Goal: Task Accomplishment & Management: Manage account settings

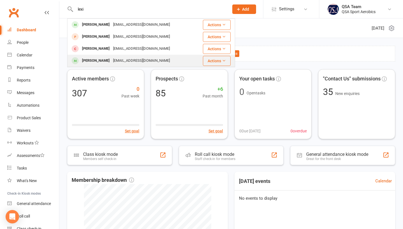
type input "lexi"
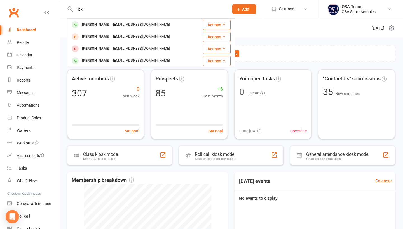
click at [97, 60] on div "[PERSON_NAME]" at bounding box center [95, 61] width 31 height 8
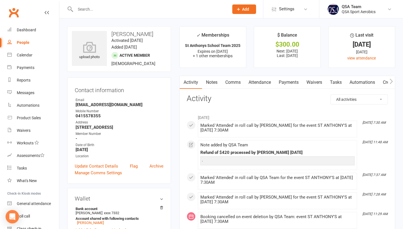
click at [289, 81] on link "Payments" at bounding box center [289, 82] width 28 height 13
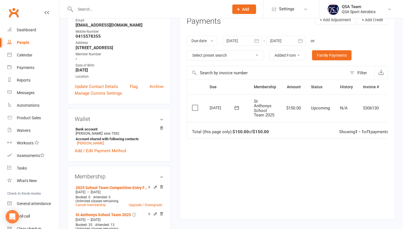
scroll to position [92, 0]
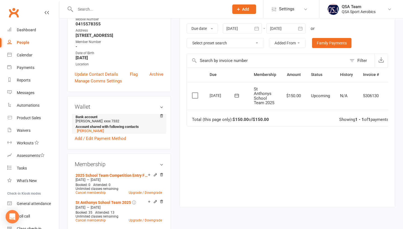
click at [158, 119] on li "Bank account [PERSON_NAME] xxxx 7332 Account shared with following contacts [PE…" at bounding box center [119, 124] width 89 height 20
click at [163, 114] on icon at bounding box center [161, 116] width 4 height 4
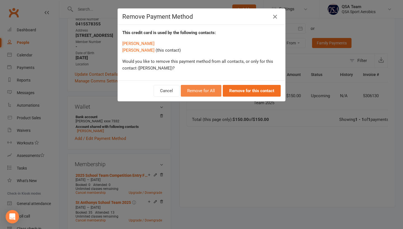
click at [203, 92] on button "Remove for All" at bounding box center [201, 91] width 41 height 12
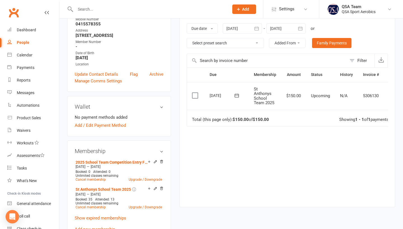
scroll to position [121, 0]
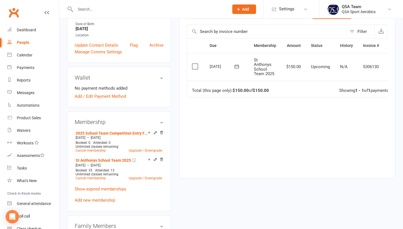
click at [95, 152] on link "Cancel membership" at bounding box center [91, 151] width 30 height 4
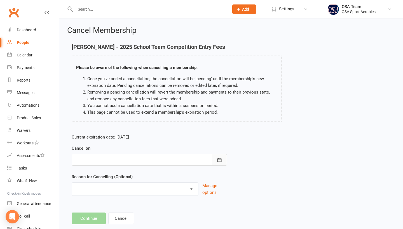
click at [224, 160] on button "button" at bounding box center [219, 160] width 15 height 12
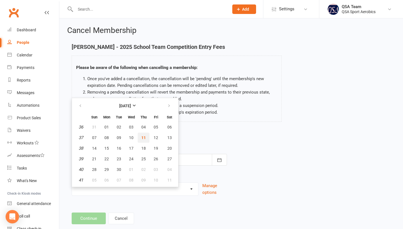
click at [145, 136] on span "11" at bounding box center [143, 138] width 4 height 4
type input "[DATE]"
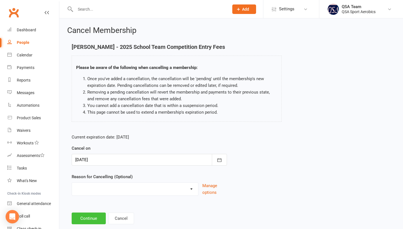
click at [86, 218] on button "Continue" at bounding box center [89, 219] width 34 height 12
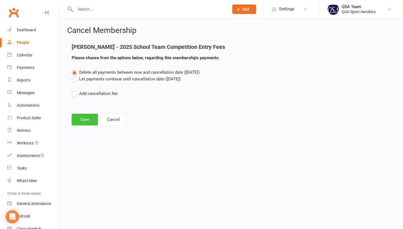
click at [79, 121] on button "Save" at bounding box center [85, 120] width 26 height 12
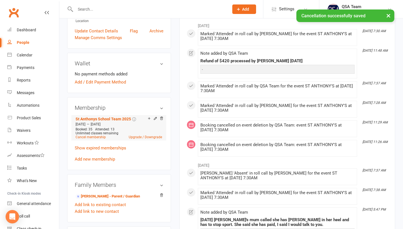
scroll to position [137, 0]
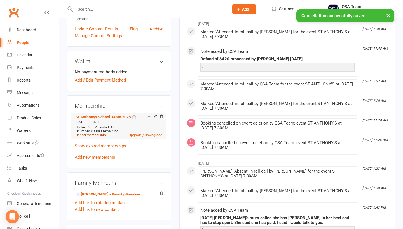
click at [90, 136] on link "Cancel membership" at bounding box center [91, 135] width 30 height 4
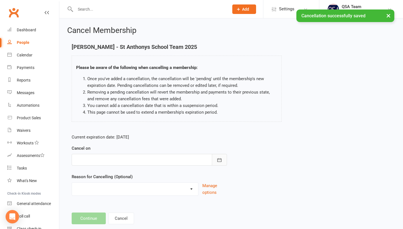
click at [225, 160] on button "button" at bounding box center [219, 160] width 15 height 12
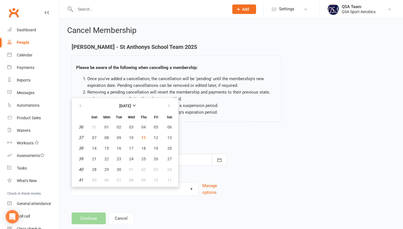
click at [146, 136] on button "11" at bounding box center [144, 138] width 12 height 10
type input "[DATE]"
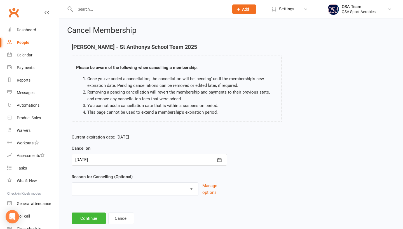
click at [88, 227] on div "Cancel Membership [PERSON_NAME] - St Anthonys School Team 2025 Please be aware …" at bounding box center [230, 125] width 343 height 215
click at [86, 223] on button "Continue" at bounding box center [89, 219] width 34 height 12
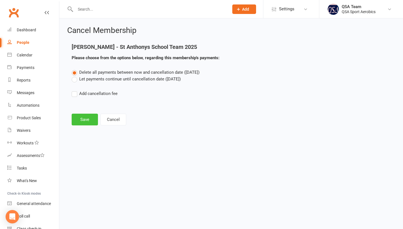
click at [77, 114] on button "Save" at bounding box center [85, 120] width 26 height 12
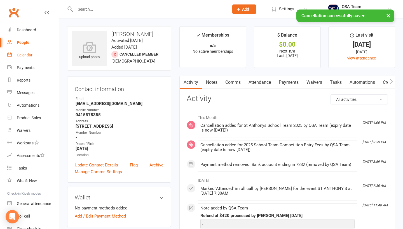
click at [23, 59] on link "Calendar" at bounding box center [33, 55] width 52 height 13
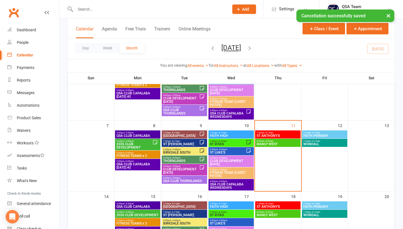
scroll to position [80, 0]
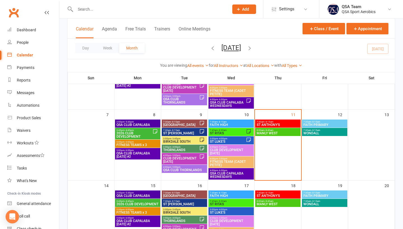
click at [280, 123] on span "7:30am - 8:15am" at bounding box center [277, 122] width 43 height 3
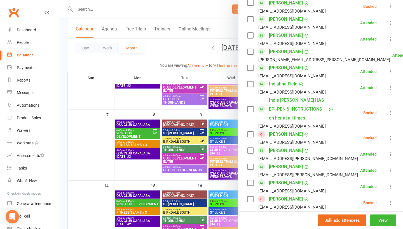
scroll to position [404, 0]
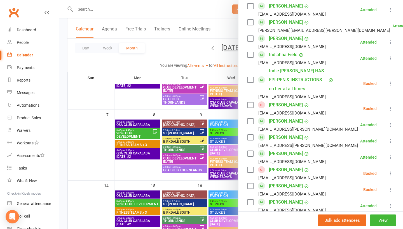
click at [388, 106] on icon at bounding box center [391, 109] width 6 height 6
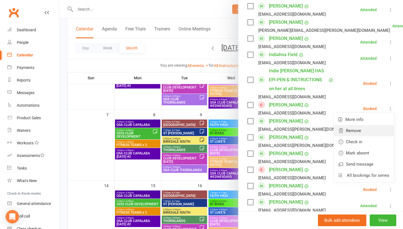
click at [375, 125] on link "Remove" at bounding box center [363, 130] width 60 height 11
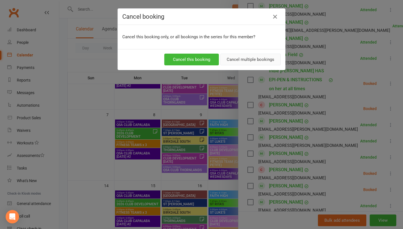
click at [252, 62] on button "Cancel multiple bookings" at bounding box center [250, 60] width 60 height 12
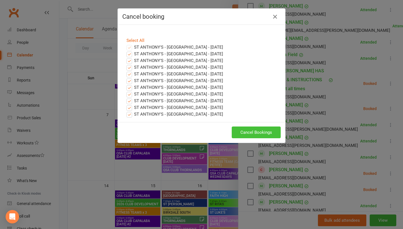
click at [244, 137] on button "Cancel Bookings" at bounding box center [256, 133] width 49 height 12
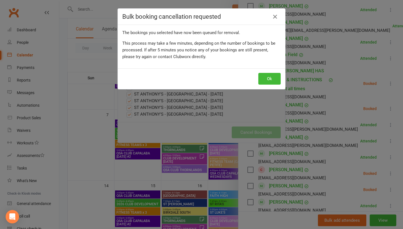
click at [263, 72] on div "Ok" at bounding box center [201, 79] width 167 height 21
click at [265, 77] on button "Ok" at bounding box center [269, 79] width 22 height 12
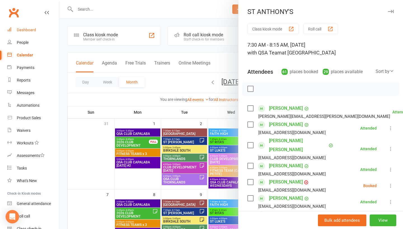
scroll to position [0, 0]
click at [134, 8] on div at bounding box center [230, 114] width 343 height 229
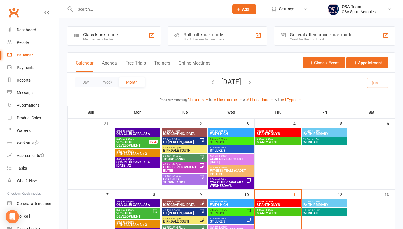
click at [134, 11] on input "text" at bounding box center [149, 9] width 151 height 8
paste input "[PERSON_NAME]"
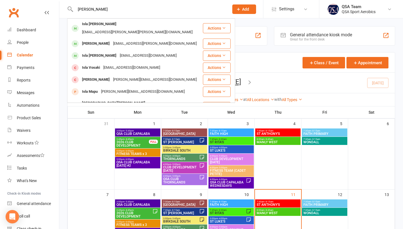
click at [165, 6] on input "[PERSON_NAME]" at bounding box center [149, 9] width 151 height 8
drag, startPoint x: 103, startPoint y: 11, endPoint x: 70, endPoint y: 6, distance: 33.4
click at [70, 6] on div "Isla [PERSON_NAME] Isla [PERSON_NAME] [EMAIL_ADDRESS][PERSON_NAME][PERSON_NAME]…" at bounding box center [146, 9] width 158 height 18
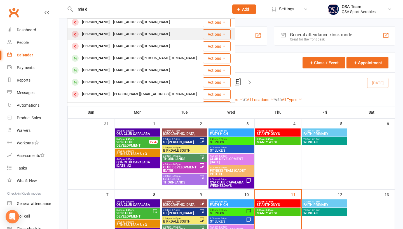
scroll to position [40, 0]
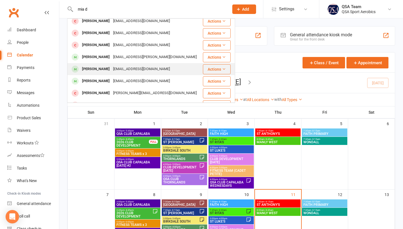
type input "mia d"
click at [108, 71] on div "[PERSON_NAME]" at bounding box center [95, 69] width 31 height 8
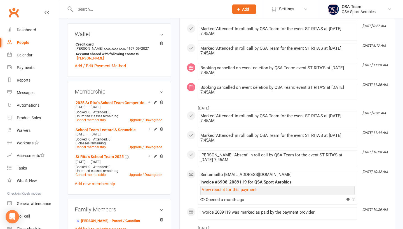
scroll to position [167, 0]
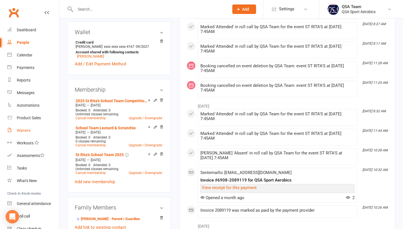
click at [24, 131] on div "Waivers" at bounding box center [24, 130] width 14 height 4
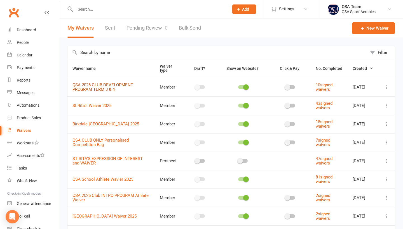
click at [114, 86] on link "QSA 2026 CLUB DEVELOPMENT PROGRAM TERM 3 & 4" at bounding box center [102, 87] width 61 height 10
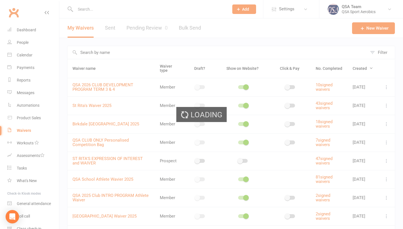
select select "bank_account"
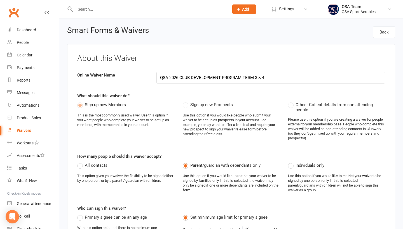
click at [90, 13] on div at bounding box center [146, 9] width 158 height 18
click at [89, 9] on input "text" at bounding box center [149, 9] width 151 height 8
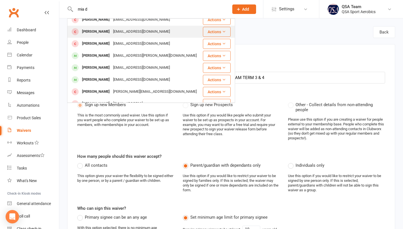
scroll to position [40, 0]
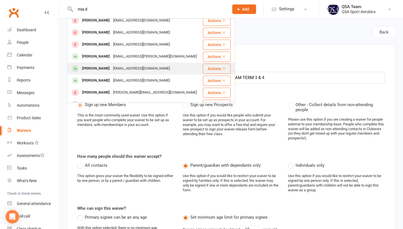
type input "mia d"
click at [112, 73] on div "[PERSON_NAME] [EMAIL_ADDRESS][DOMAIN_NAME]" at bounding box center [135, 68] width 135 height 11
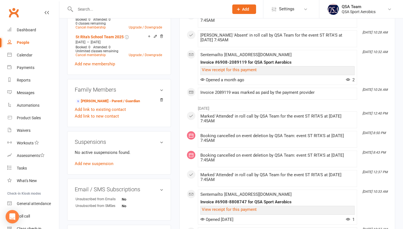
scroll to position [284, 0]
click at [96, 65] on link "Add new membership" at bounding box center [95, 64] width 40 height 5
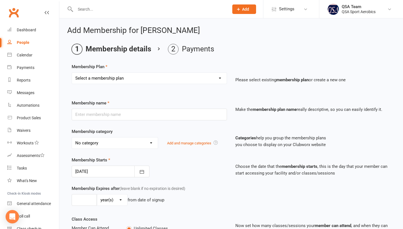
select select "68"
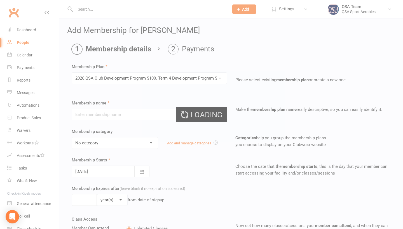
type input "2026 QSA Club Development Program $100. Term 4 Development Program $180 debited…"
type input "5"
select select "2"
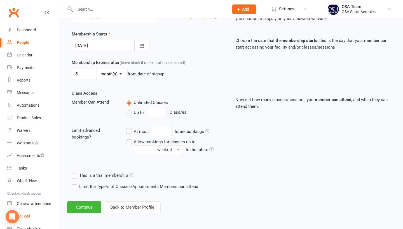
scroll to position [138, 0]
click at [72, 207] on button "Continue" at bounding box center [84, 208] width 34 height 12
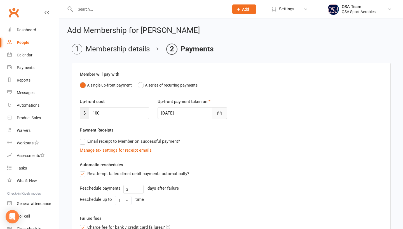
click at [217, 113] on icon "button" at bounding box center [219, 114] width 6 height 6
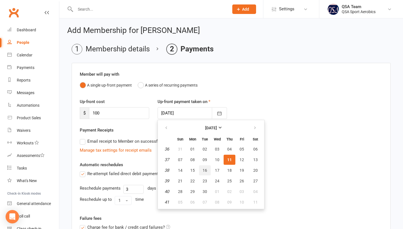
click at [204, 171] on span "16" at bounding box center [204, 170] width 4 height 4
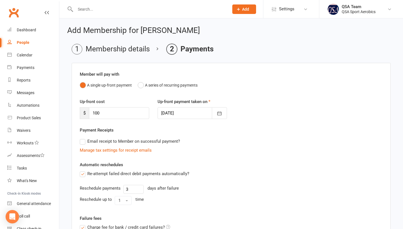
type input "[DATE]"
click at [204, 166] on div "Automatic reschedules Re-attempt failed direct debit payments automatically? Re…" at bounding box center [231, 185] width 303 height 46
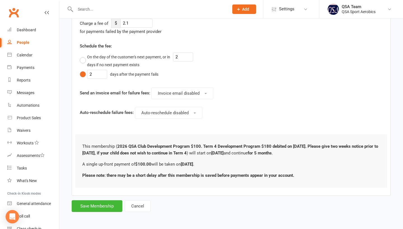
scroll to position [215, 0]
click at [89, 206] on button "Save Membership" at bounding box center [97, 206] width 51 height 12
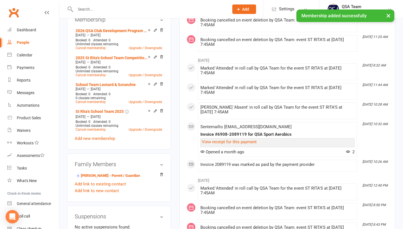
scroll to position [246, 0]
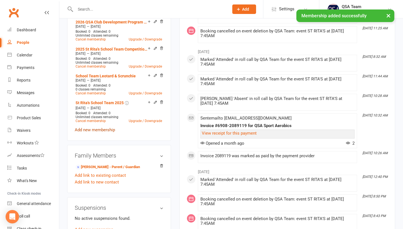
click at [107, 129] on link "Add new membership" at bounding box center [95, 130] width 40 height 5
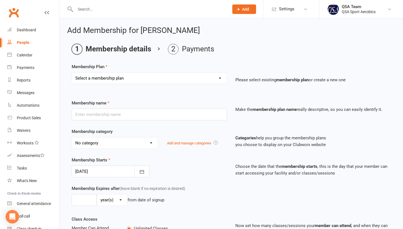
select select "68"
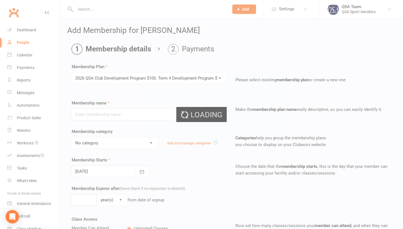
type input "2026 QSA Club Development Program $100. Term 4 Development Program $180 debited…"
type input "5"
select select "2"
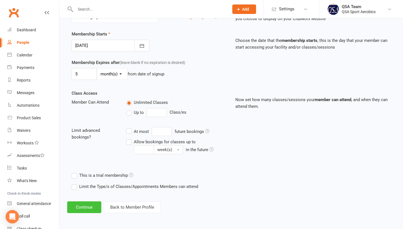
scroll to position [138, 0]
click at [88, 205] on button "Continue" at bounding box center [84, 208] width 34 height 12
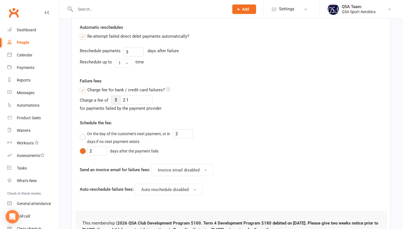
scroll to position [0, 0]
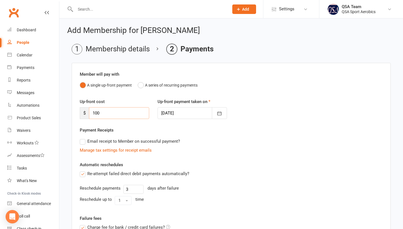
click at [115, 112] on input "100" at bounding box center [119, 113] width 60 height 12
type input "150"
click at [219, 115] on icon "button" at bounding box center [219, 114] width 4 height 4
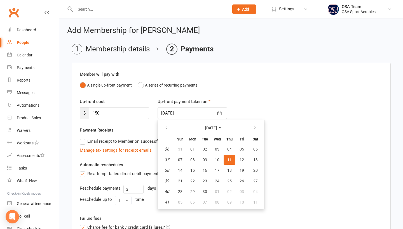
click at [194, 191] on span "29" at bounding box center [192, 192] width 4 height 4
type input "[DATE]"
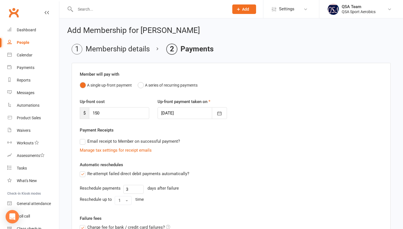
click at [214, 171] on div "Re-attempt failed direct debit payments automatically?" at bounding box center [231, 174] width 303 height 7
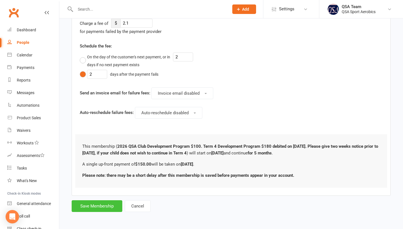
scroll to position [215, 0]
click at [111, 204] on button "Save Membership" at bounding box center [97, 206] width 51 height 12
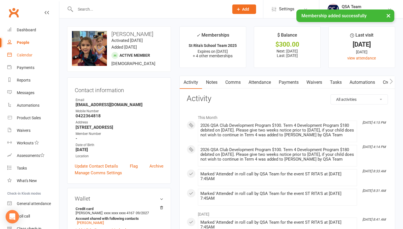
click at [29, 54] on div "Calendar" at bounding box center [25, 55] width 16 height 4
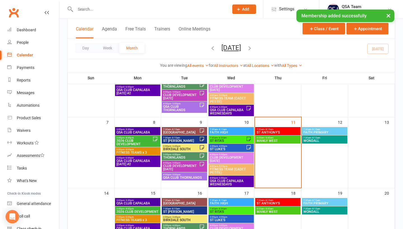
scroll to position [74, 0]
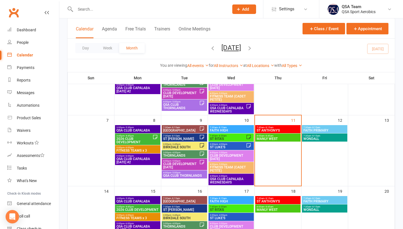
click at [143, 129] on span "QSA CLUB CAPALABA" at bounding box center [137, 130] width 43 height 3
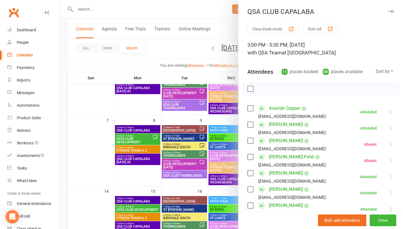
click at [144, 139] on div at bounding box center [230, 114] width 343 height 229
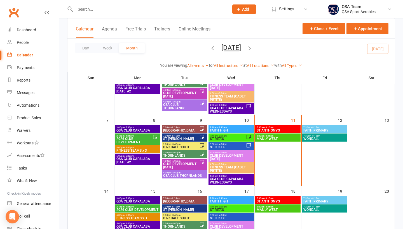
click at [133, 139] on span "2026 CLUB DEVELOPMENT" at bounding box center [134, 140] width 36 height 7
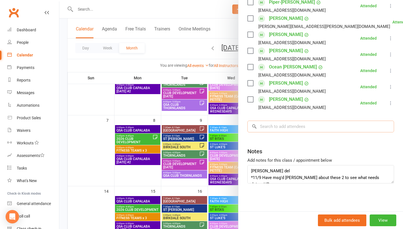
scroll to position [157, 0]
click at [299, 121] on input "search" at bounding box center [320, 127] width 147 height 12
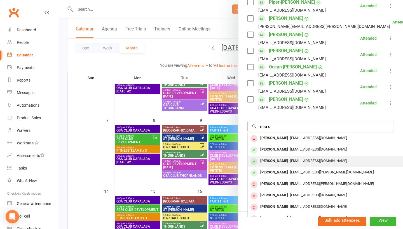
type input "mia d"
click at [295, 160] on span "[EMAIL_ADDRESS][DOMAIN_NAME]" at bounding box center [318, 161] width 57 height 4
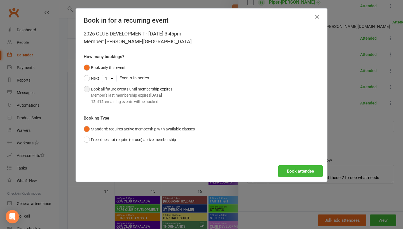
click at [153, 96] on strong "[DATE]" at bounding box center [156, 95] width 12 height 4
click at [298, 169] on button "Book attendee" at bounding box center [300, 172] width 44 height 12
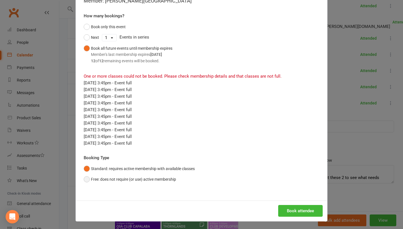
click at [152, 180] on button "Free: does not require (or use) active membership" at bounding box center [130, 179] width 92 height 11
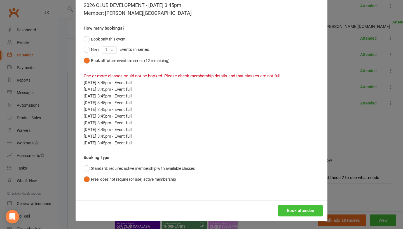
click at [298, 205] on button "Book attendee" at bounding box center [300, 211] width 44 height 12
click at [290, 212] on button "Book attendee" at bounding box center [300, 211] width 44 height 12
click at [308, 212] on button "Book attendee" at bounding box center [300, 211] width 44 height 12
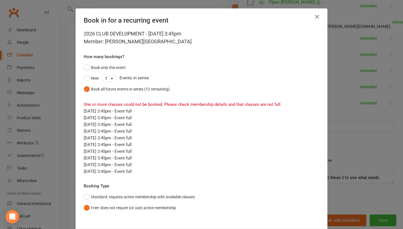
scroll to position [0, 0]
click at [317, 16] on icon "button" at bounding box center [316, 16] width 7 height 7
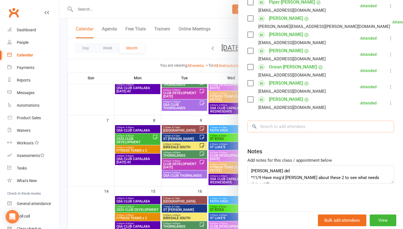
click at [300, 128] on input "search" at bounding box center [320, 127] width 147 height 12
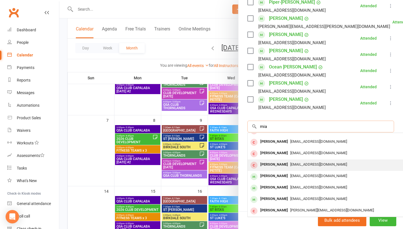
scroll to position [31, 0]
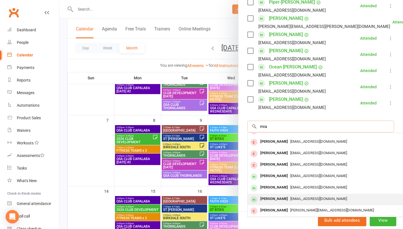
type input "mia"
click at [297, 193] on div "No results [PERSON_NAME] [PERSON_NAME][EMAIL_ADDRESS][PERSON_NAME][DOMAIN_NAME]…" at bounding box center [330, 159] width 167 height 115
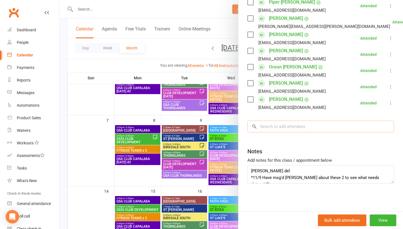
click at [273, 122] on input "search" at bounding box center [320, 127] width 147 height 12
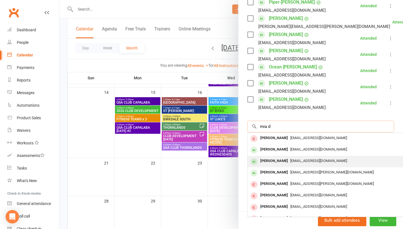
scroll to position [0, 0]
type input "mia d"
click at [328, 162] on span "[EMAIL_ADDRESS][DOMAIN_NAME]" at bounding box center [318, 161] width 57 height 4
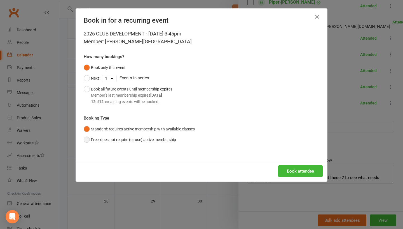
click at [166, 136] on button "Free: does not require (or use) active membership" at bounding box center [130, 140] width 92 height 11
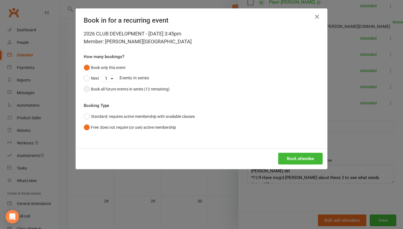
click at [132, 90] on div "Book all future events in series (12 remaining)" at bounding box center [130, 89] width 79 height 6
click at [290, 156] on button "Book attendee" at bounding box center [300, 159] width 44 height 12
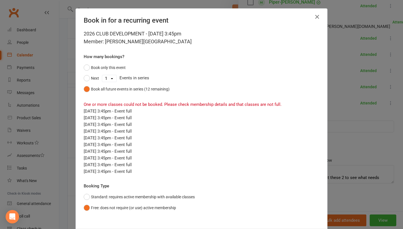
click at [315, 16] on icon "button" at bounding box center [316, 16] width 7 height 7
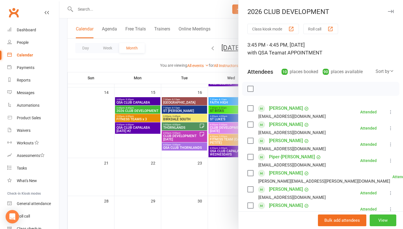
click at [382, 220] on button "View" at bounding box center [382, 221] width 27 height 12
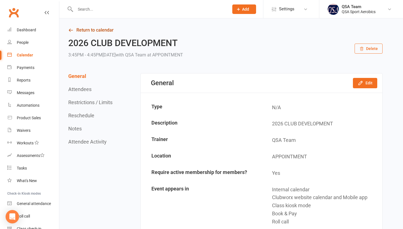
click at [229, 33] on link "Return to calendar" at bounding box center [225, 30] width 314 height 8
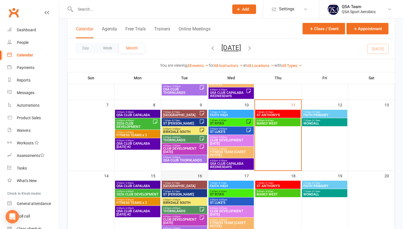
scroll to position [102, 0]
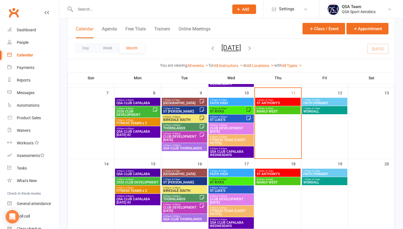
click at [133, 10] on input "text" at bounding box center [149, 9] width 151 height 8
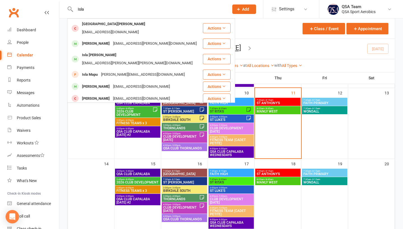
scroll to position [0, 0]
type input "Isla"
click at [23, 54] on div "Calendar" at bounding box center [25, 55] width 16 height 4
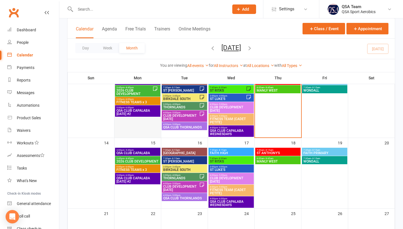
scroll to position [125, 0]
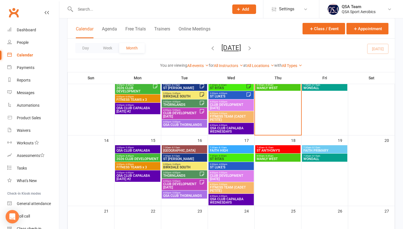
click at [132, 157] on span "2026 CLUB DEVELOPMENT" at bounding box center [137, 158] width 43 height 3
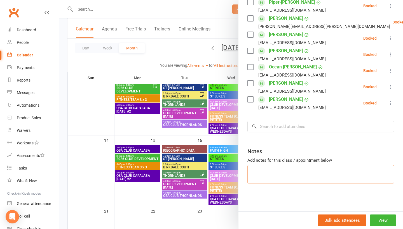
scroll to position [157, 0]
click at [284, 166] on textarea at bounding box center [320, 174] width 147 height 18
type textarea "T"
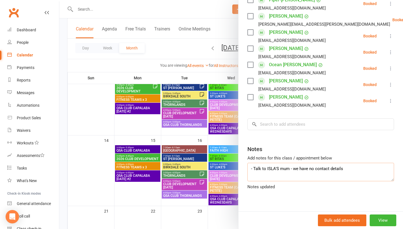
type textarea "- Talk to ISLA'S mum - we have no contact details"
click at [104, 125] on div at bounding box center [230, 114] width 343 height 229
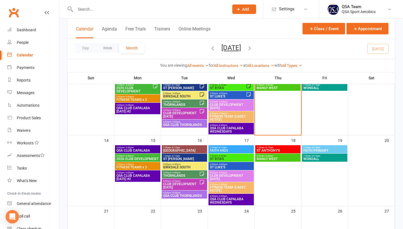
click at [147, 157] on span "2026 CLUB DEVELOPMENT" at bounding box center [137, 158] width 43 height 3
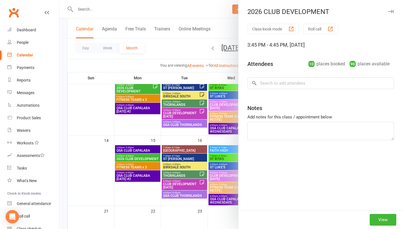
type textarea "- Talk to ISLA'S mum - we have no contact details"
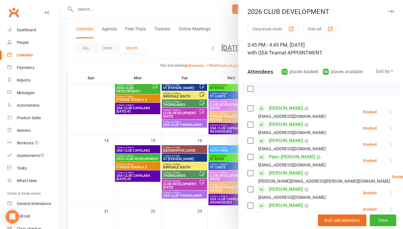
scroll to position [0, 0]
click at [157, 10] on div at bounding box center [230, 114] width 343 height 229
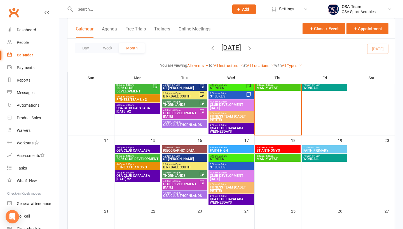
click at [155, 11] on input "text" at bounding box center [149, 9] width 151 height 8
type input "s"
click at [24, 128] on link "Waivers" at bounding box center [33, 130] width 52 height 13
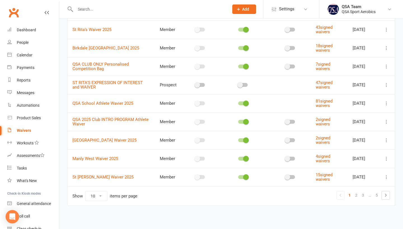
scroll to position [76, 0]
click at [355, 196] on link "2" at bounding box center [356, 196] width 7 height 8
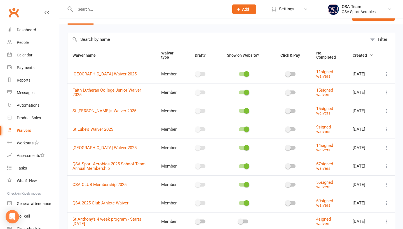
scroll to position [1, 0]
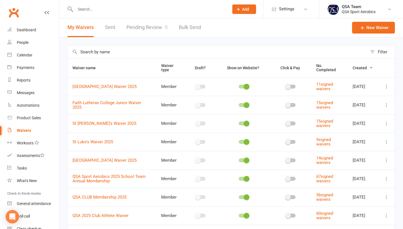
click at [384, 145] on icon at bounding box center [386, 142] width 6 height 6
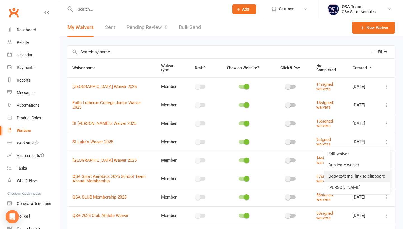
click at [348, 177] on link "Copy external link to clipboard" at bounding box center [357, 176] width 66 height 11
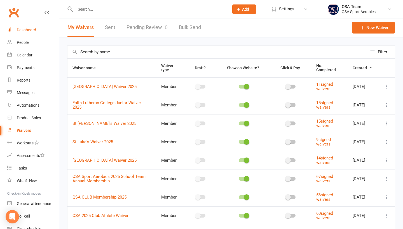
click at [27, 28] on div "Dashboard" at bounding box center [26, 30] width 19 height 4
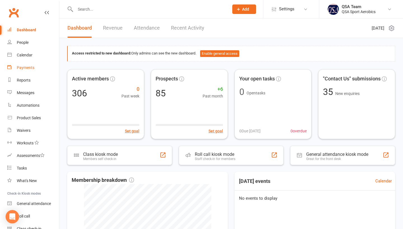
click at [28, 67] on div "Payments" at bounding box center [26, 67] width 18 height 4
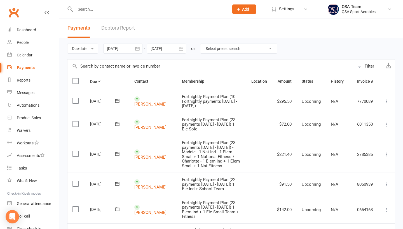
click at [139, 50] on icon "button" at bounding box center [137, 49] width 4 height 4
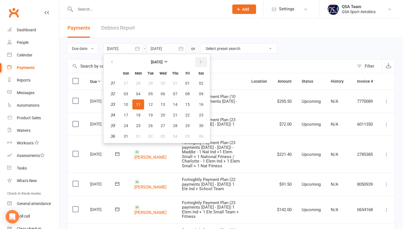
click at [206, 60] on button "button" at bounding box center [201, 62] width 12 height 10
click at [188, 95] on span "12" at bounding box center [187, 94] width 4 height 4
type input "[DATE]"
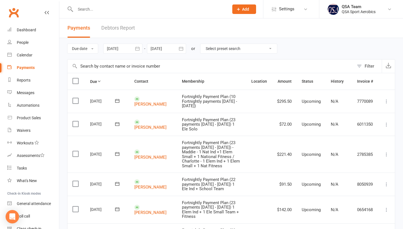
click at [178, 50] on button "button" at bounding box center [181, 49] width 10 height 10
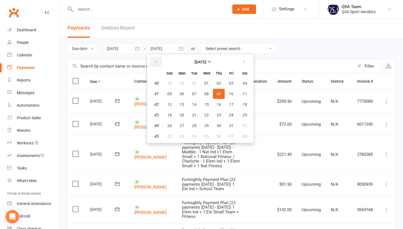
click at [157, 62] on icon "button" at bounding box center [156, 62] width 4 height 4
click at [170, 124] on button "28" at bounding box center [170, 126] width 12 height 10
type input "[DATE]"
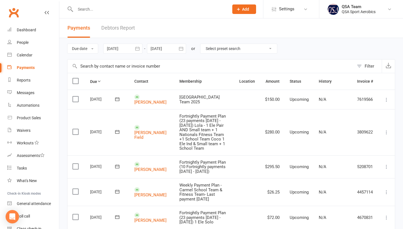
click at [32, 23] on div "Clubworx" at bounding box center [29, 16] width 59 height 21
click at [32, 29] on div "Dashboard" at bounding box center [26, 30] width 19 height 4
